Goal: Obtain resource: Obtain resource

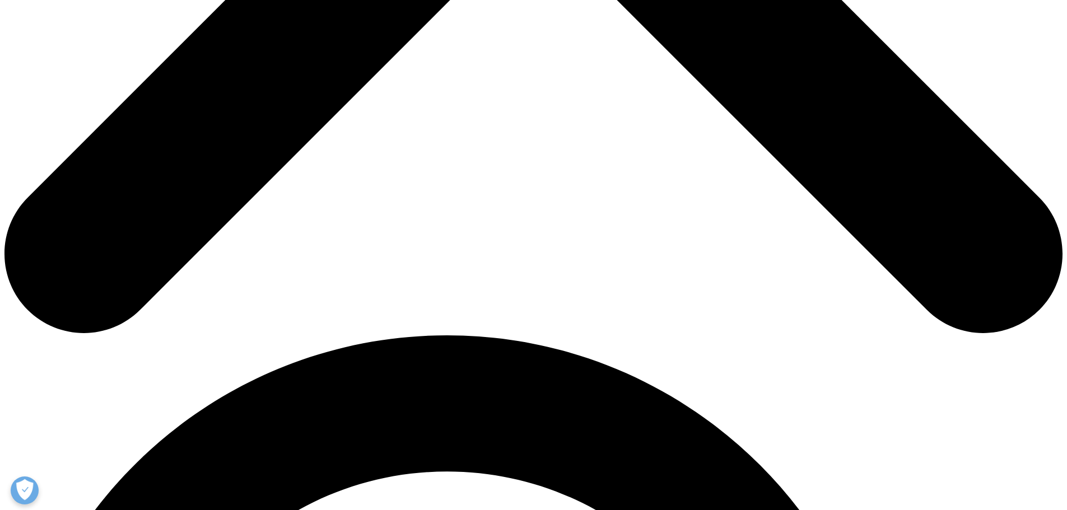
scroll to position [728, 0]
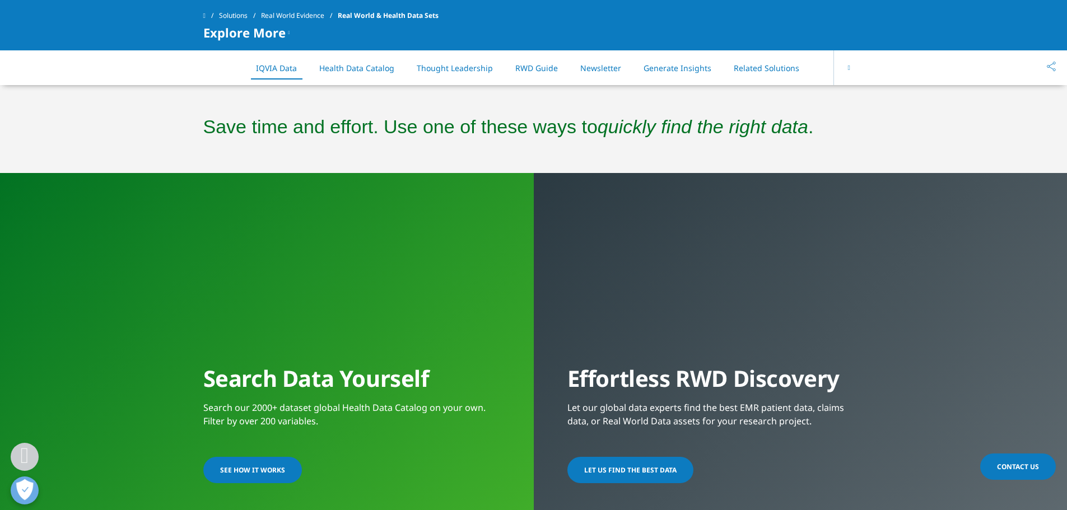
click at [268, 477] on link "SEE HOW IT WORKS" at bounding box center [252, 470] width 99 height 26
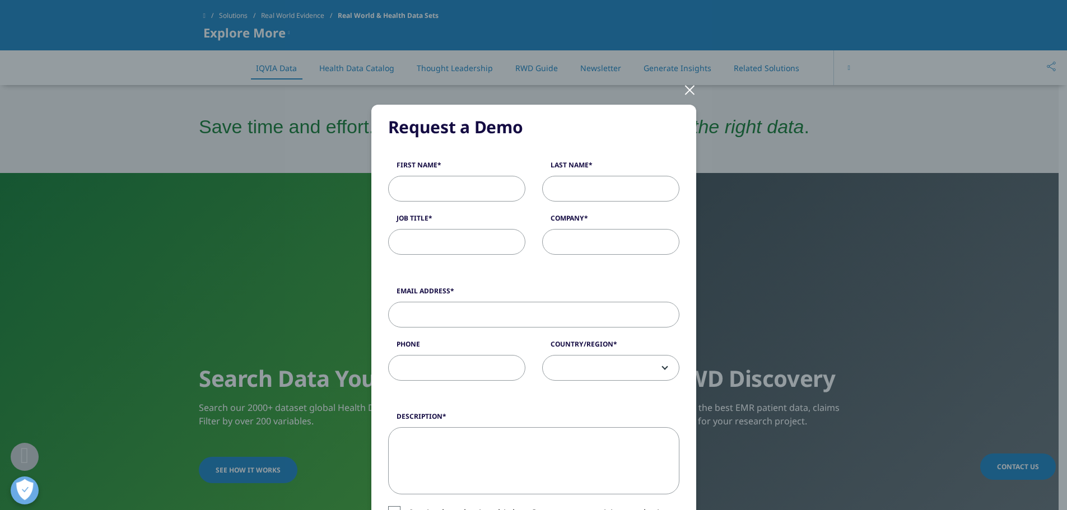
click at [686, 86] on div at bounding box center [689, 89] width 13 height 31
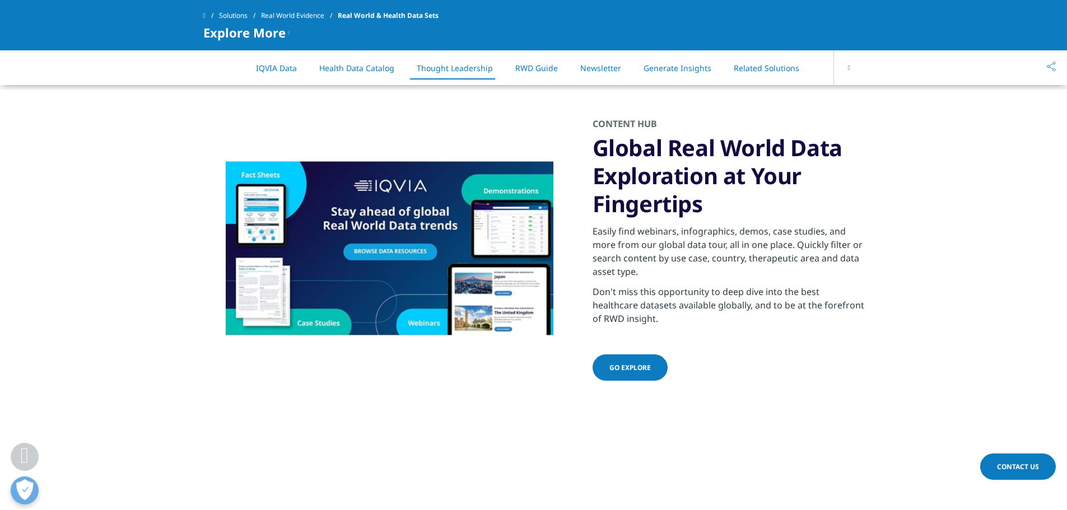
scroll to position [1624, 0]
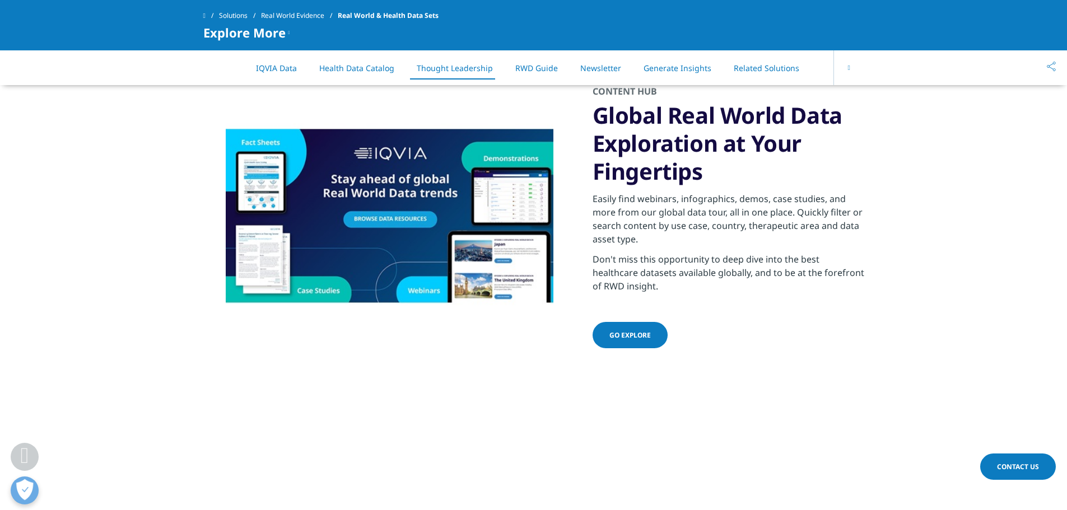
click at [544, 76] on li "RWD Guide" at bounding box center [536, 68] width 65 height 33
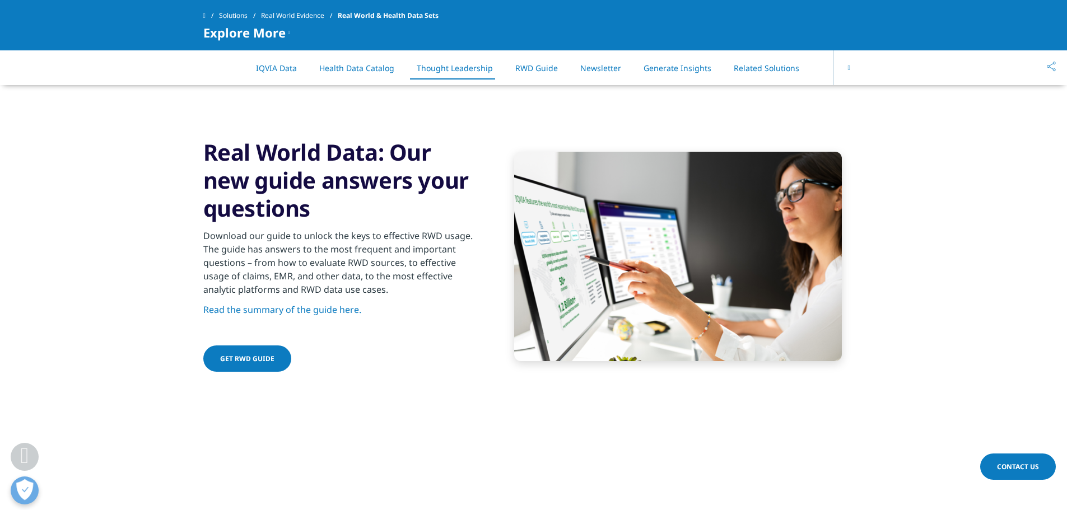
scroll to position [1912, 0]
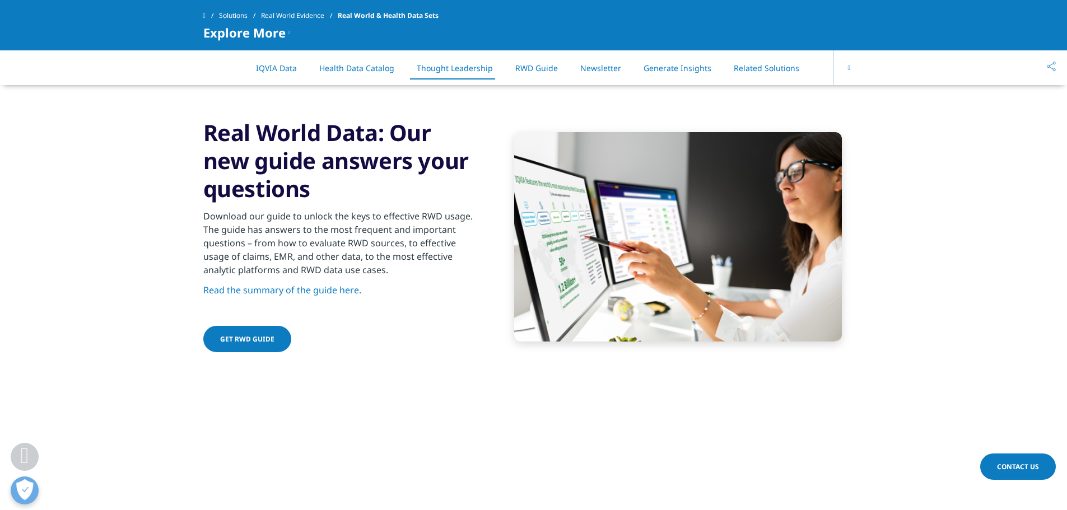
click at [263, 339] on span "Get RWD Guide" at bounding box center [247, 339] width 54 height 10
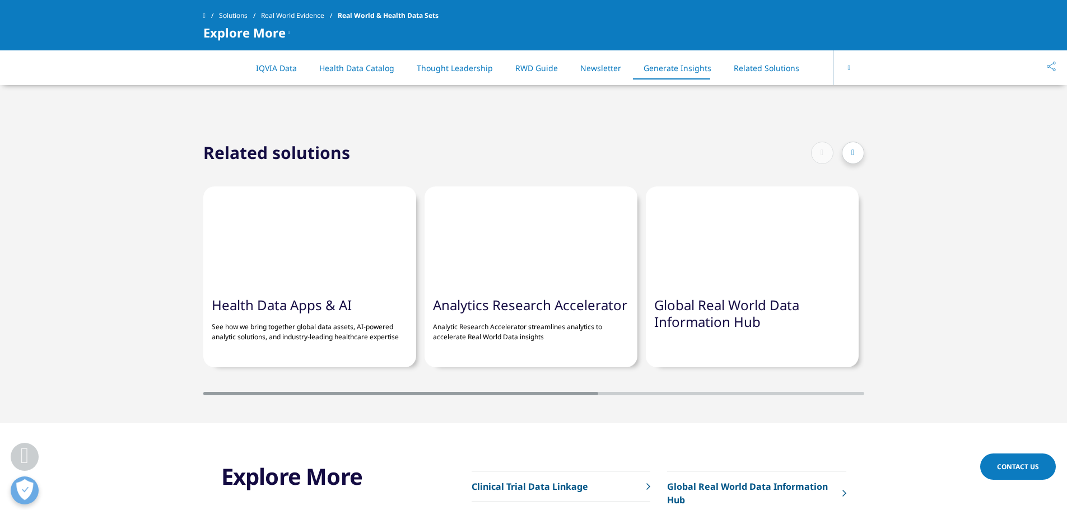
scroll to position [3061, 0]
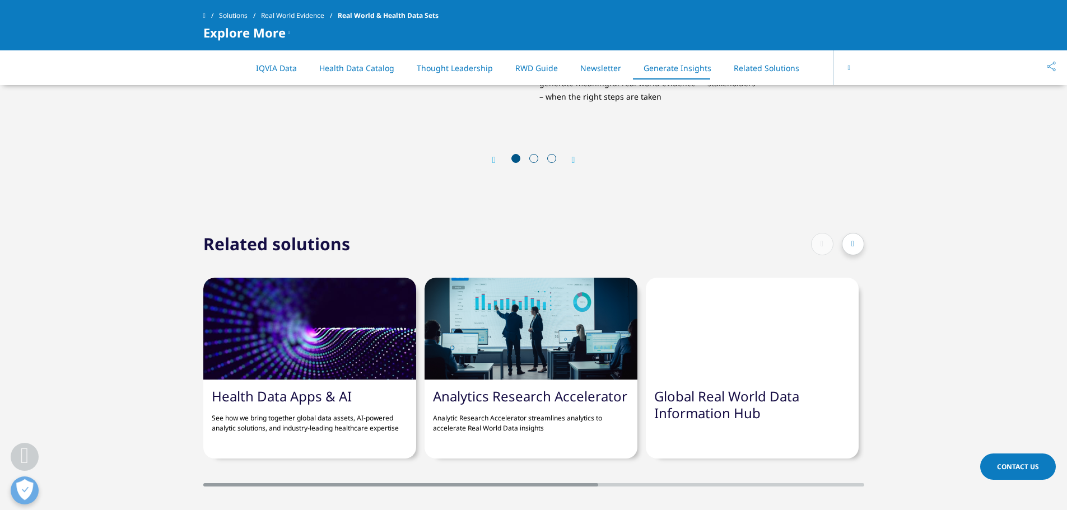
click at [853, 247] on icon at bounding box center [852, 244] width 3 height 8
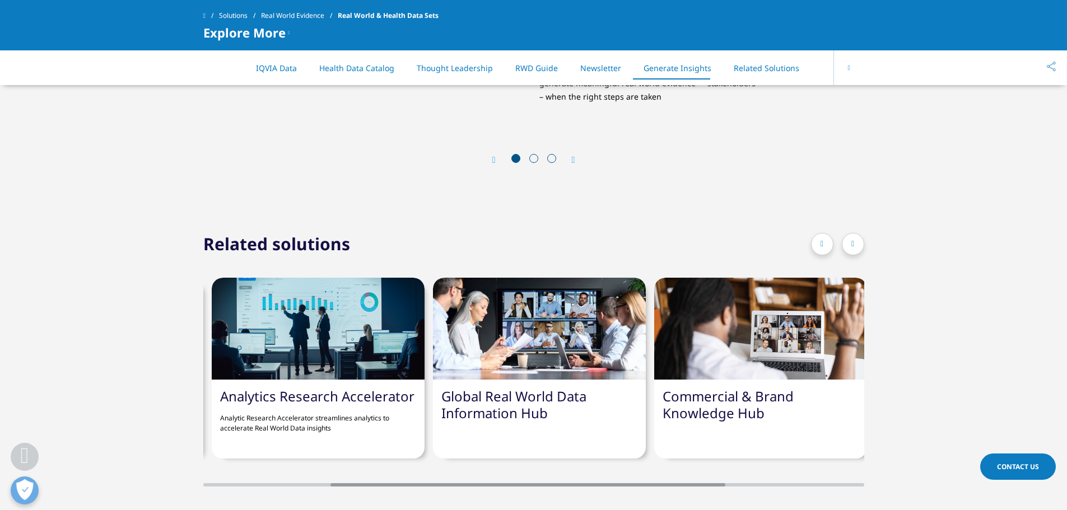
click at [854, 247] on icon at bounding box center [852, 244] width 3 height 8
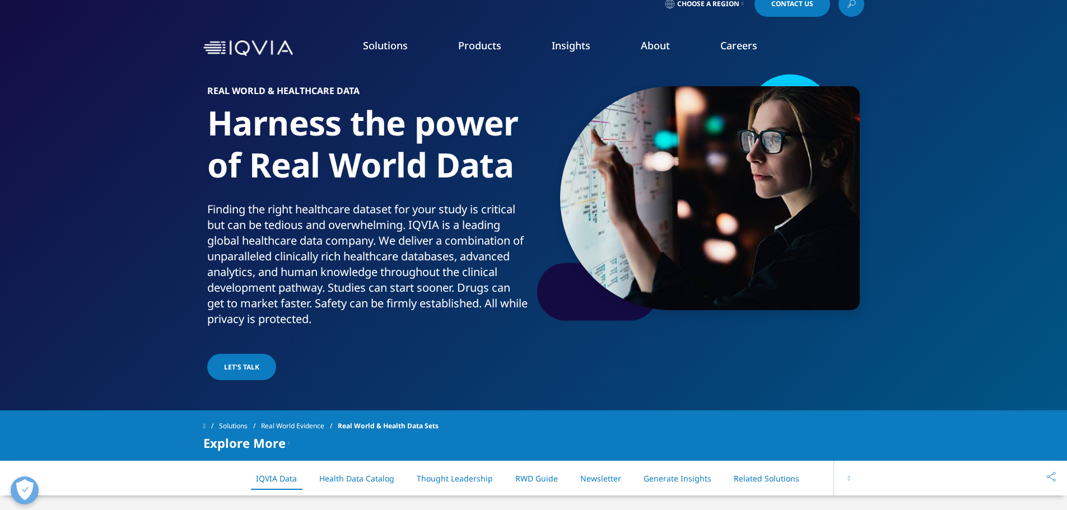
scroll to position [0, 0]
